Goal: Use online tool/utility: Utilize a website feature to perform a specific function

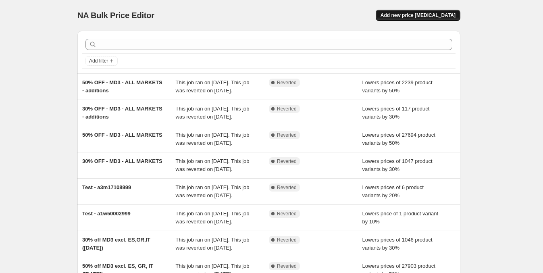
click at [418, 15] on span "Add new price [MEDICAL_DATA]" at bounding box center [417, 15] width 75 height 6
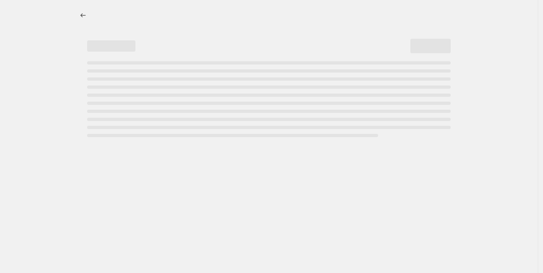
select select "percentage"
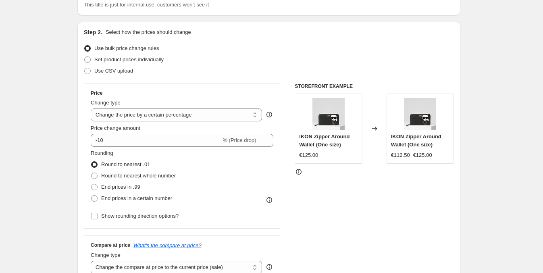
scroll to position [70, 0]
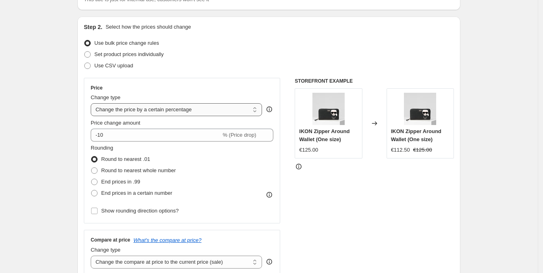
click at [177, 109] on select "Change the price to a certain amount Change the price by a certain amount Chang…" at bounding box center [176, 109] width 171 height 13
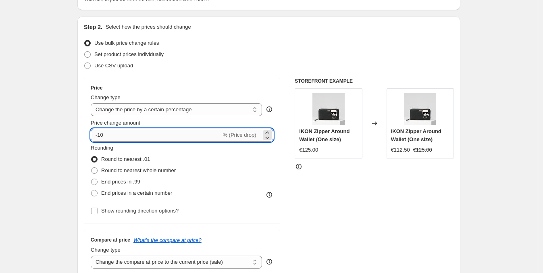
click at [134, 137] on input "-10" at bounding box center [156, 134] width 130 height 13
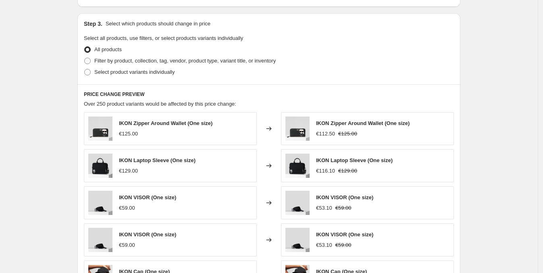
scroll to position [367, 0]
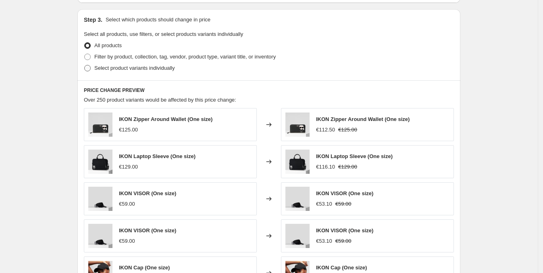
click at [89, 69] on span at bounding box center [87, 68] width 6 height 6
click at [85, 65] on input "Select product variants individually" at bounding box center [84, 65] width 0 height 0
radio input "true"
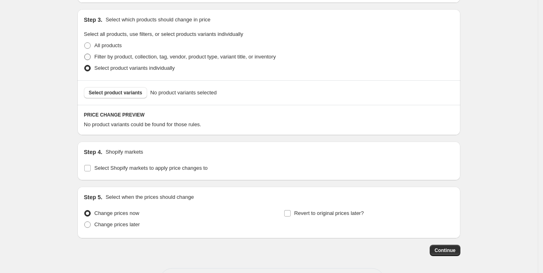
click at [90, 58] on span at bounding box center [87, 57] width 6 height 6
click at [85, 54] on input "Filter by product, collection, tag, vendor, product type, variant title, or inv…" at bounding box center [84, 54] width 0 height 0
radio input "true"
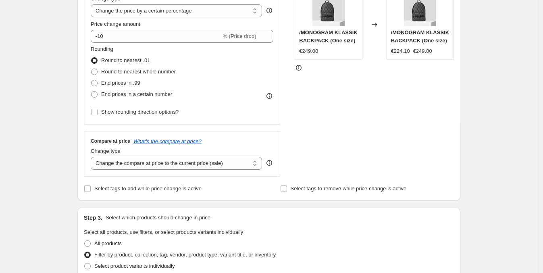
scroll to position [0, 0]
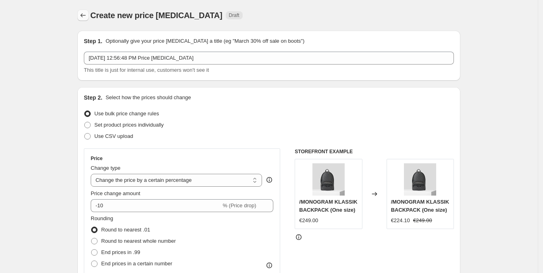
click at [86, 14] on icon "Price change jobs" at bounding box center [83, 15] width 8 height 8
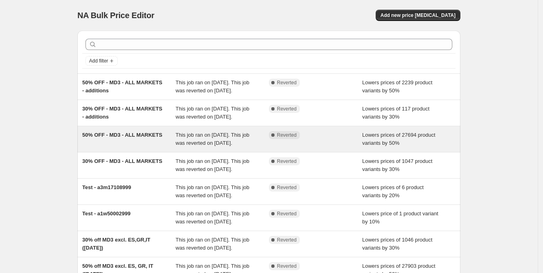
click at [101, 138] on span "50% OFF - MD3 - ALL MARKETS" at bounding box center [122, 135] width 80 height 6
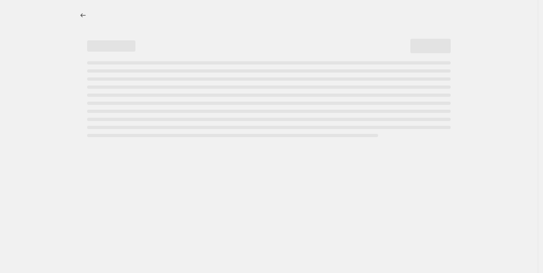
select select "percentage"
select select "collection"
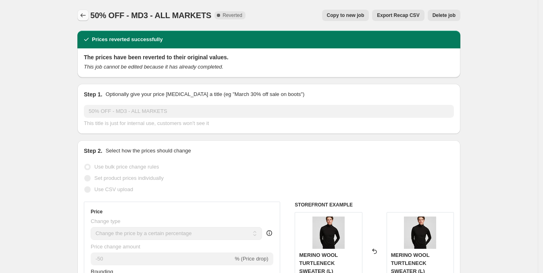
click at [87, 17] on icon "Price change jobs" at bounding box center [83, 15] width 8 height 8
